Goal: Transaction & Acquisition: Download file/media

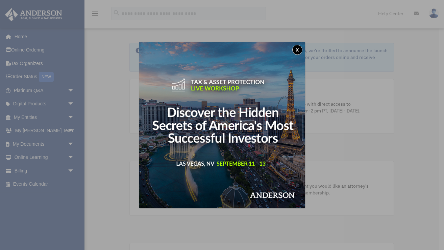
click at [298, 49] on button "x" at bounding box center [297, 50] width 10 height 10
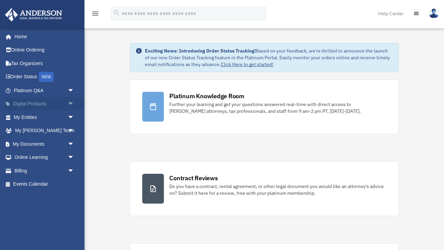
click at [71, 104] on span "arrow_drop_down" at bounding box center [75, 104] width 14 height 14
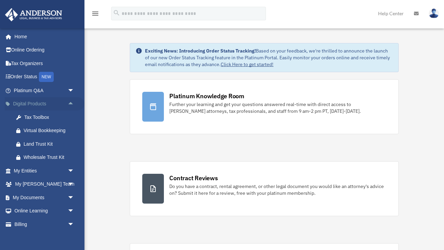
click at [71, 104] on span "arrow_drop_up" at bounding box center [75, 104] width 14 height 14
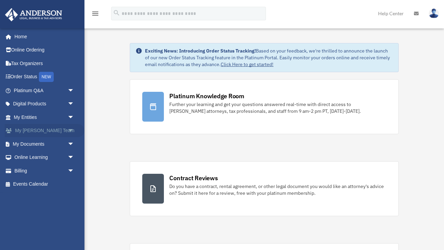
click at [72, 131] on span "arrow_drop_down" at bounding box center [75, 131] width 14 height 14
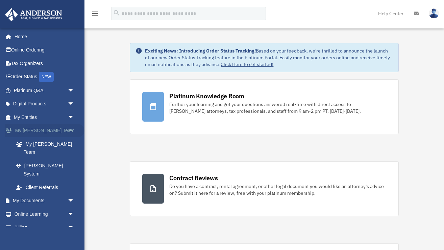
click at [72, 131] on span "arrow_drop_up" at bounding box center [75, 131] width 14 height 14
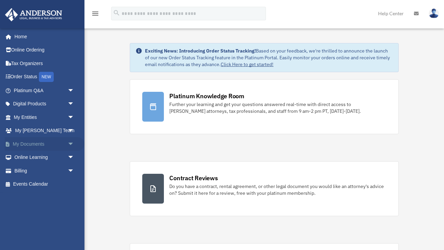
click at [72, 146] on span "arrow_drop_down" at bounding box center [75, 144] width 14 height 14
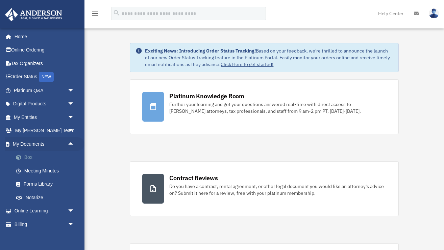
click at [27, 158] on link "Box" at bounding box center [46, 157] width 75 height 14
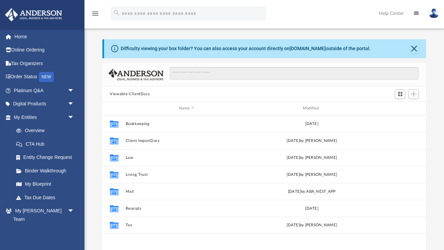
scroll to position [153, 324]
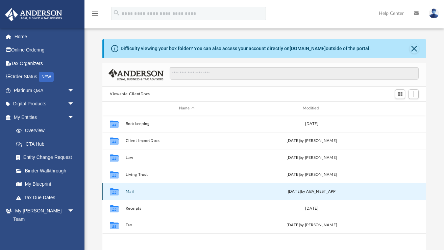
click at [130, 192] on button "Mail" at bounding box center [187, 191] width 122 height 4
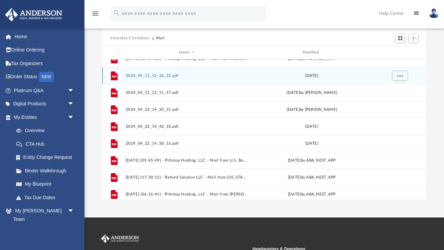
scroll to position [46, 0]
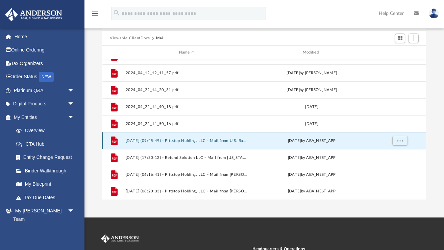
click at [155, 140] on button "[DATE] (09:45:49) - Pittstop Holding, LLC - Mail from U.S. Bank.pdf" at bounding box center [187, 140] width 122 height 4
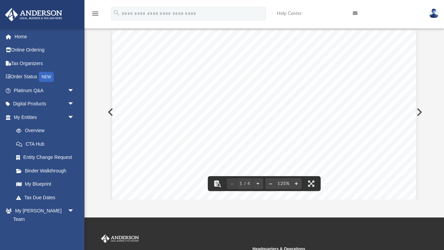
scroll to position [0, 0]
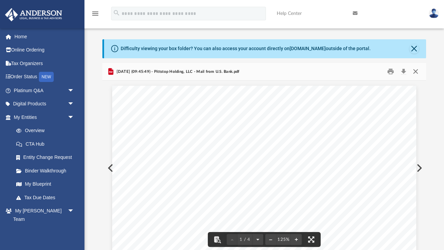
click at [418, 70] on button "Close" at bounding box center [415, 71] width 12 height 10
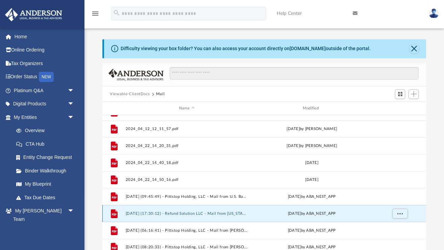
click at [192, 213] on button "[DATE] (17:30:12) - Refund Solution LLC - Mail from [US_STATE] Secretary of Sta…" at bounding box center [187, 213] width 122 height 4
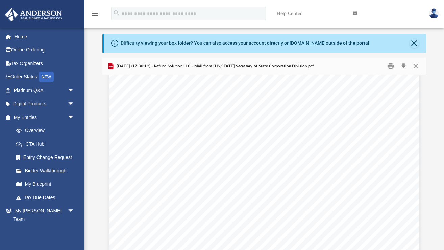
scroll to position [114, 0]
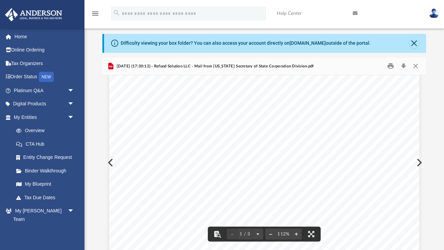
click at [420, 161] on button "Preview" at bounding box center [418, 162] width 15 height 19
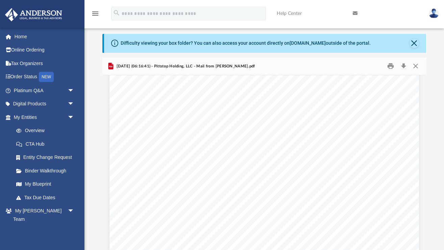
scroll to position [991, 0]
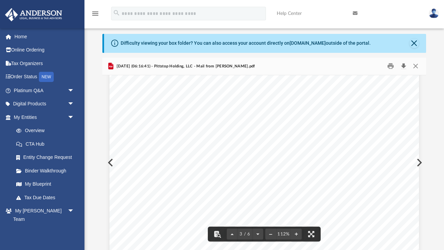
click at [403, 67] on button "Download" at bounding box center [404, 66] width 12 height 10
click at [421, 161] on button "Preview" at bounding box center [418, 162] width 15 height 19
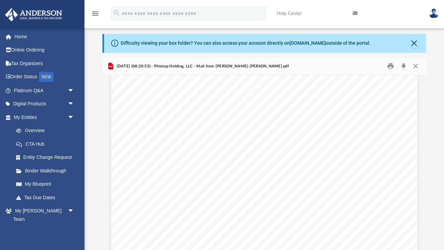
scroll to position [890, 0]
click at [404, 66] on button "Download" at bounding box center [404, 66] width 12 height 10
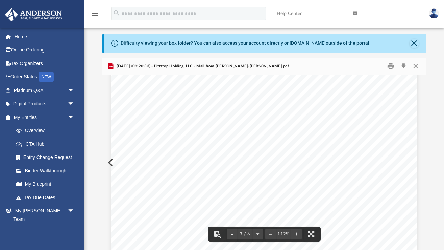
click at [345, 138] on div "Page 3" at bounding box center [264, 207] width 306 height 399
click at [417, 67] on button "Close" at bounding box center [415, 66] width 12 height 10
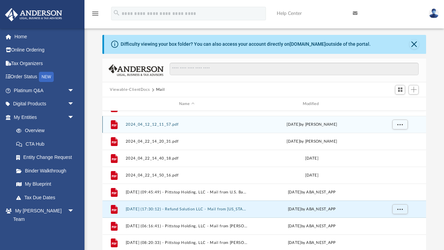
scroll to position [0, 0]
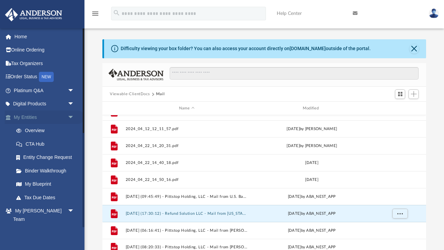
click at [72, 117] on span "arrow_drop_down" at bounding box center [75, 117] width 14 height 14
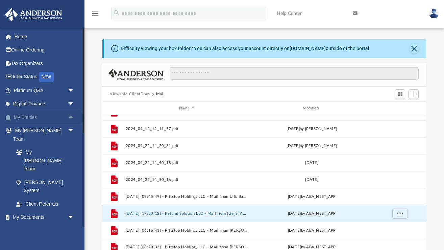
click at [27, 117] on link "My Entities arrow_drop_up" at bounding box center [45, 117] width 80 height 14
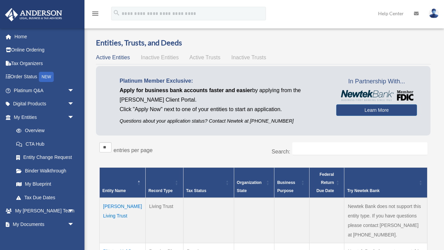
click at [435, 13] on img at bounding box center [434, 13] width 10 height 10
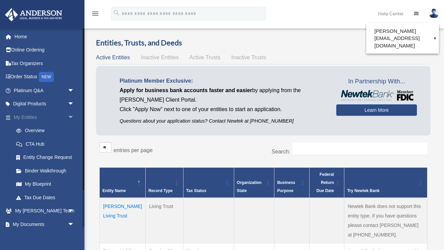
click at [71, 117] on span "arrow_drop_down" at bounding box center [75, 117] width 14 height 14
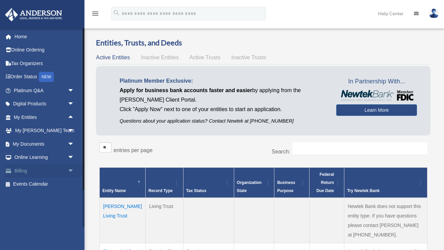
click at [17, 171] on link "Billing arrow_drop_down" at bounding box center [45, 171] width 80 height 14
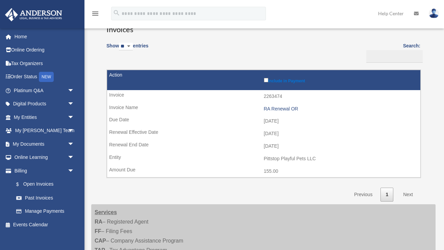
scroll to position [47, 0]
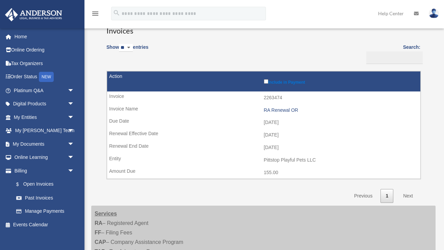
click at [434, 14] on img at bounding box center [434, 13] width 10 height 10
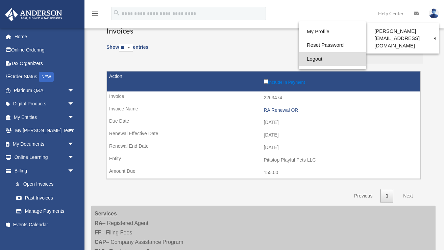
click at [313, 60] on link "Logout" at bounding box center [333, 59] width 68 height 14
